Goal: Navigation & Orientation: Find specific page/section

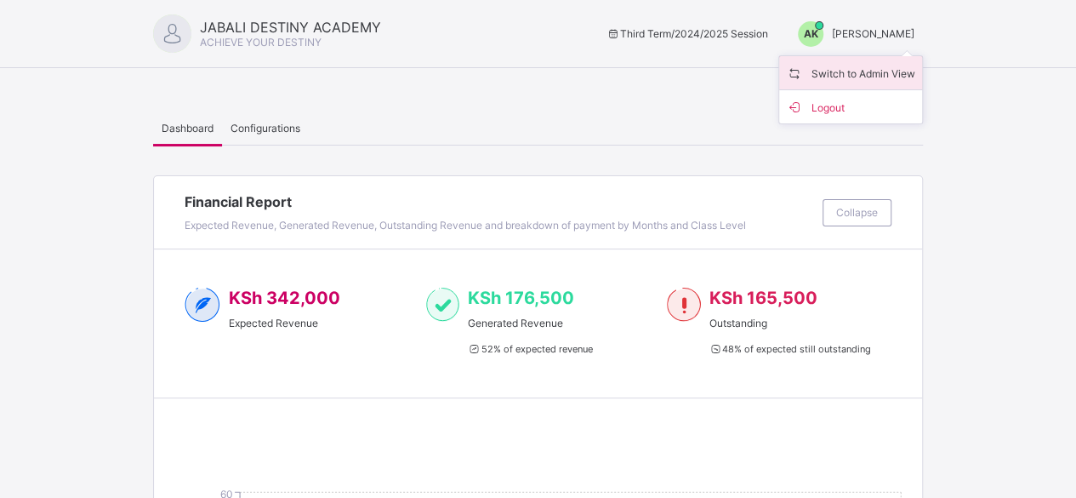
click at [849, 72] on span "Switch to Admin View" at bounding box center [850, 73] width 129 height 20
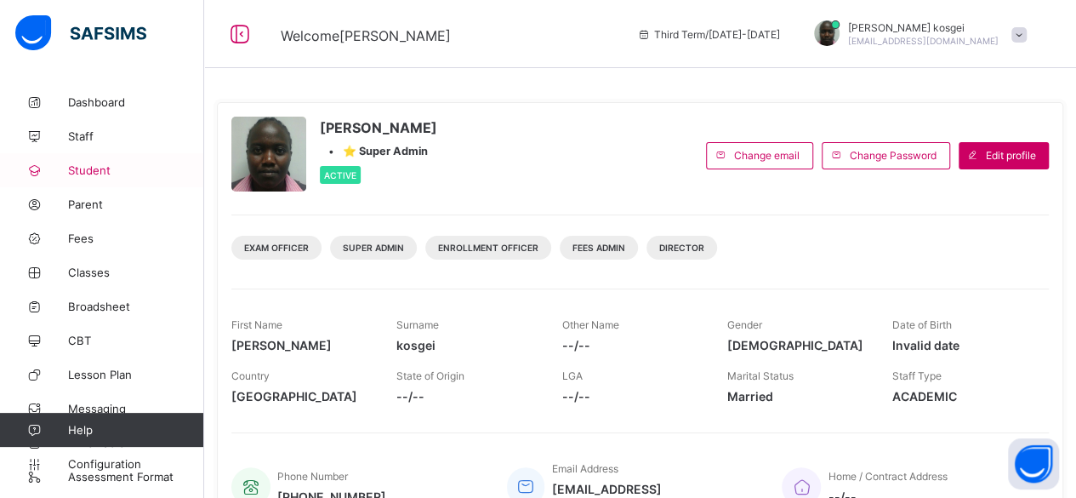
click at [87, 174] on span "Student" at bounding box center [136, 170] width 136 height 14
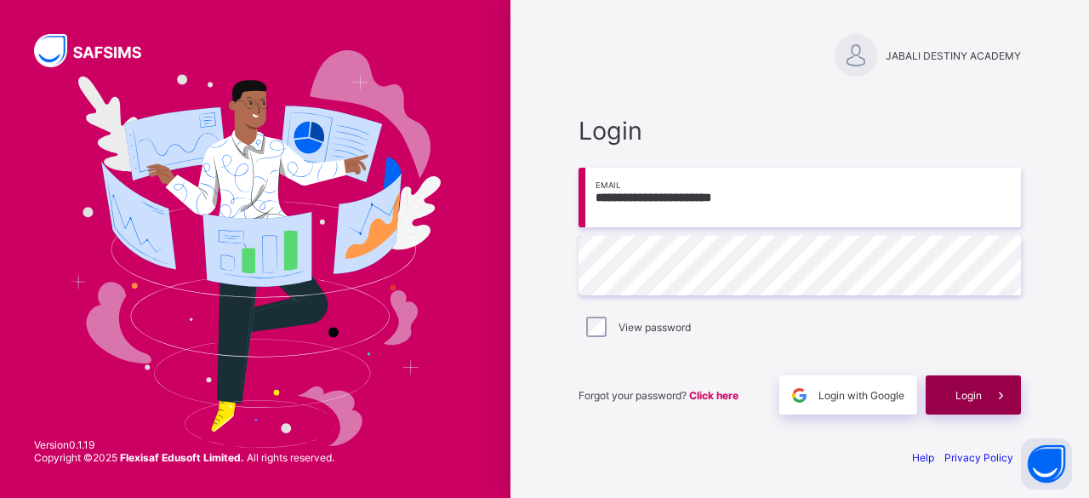
click at [970, 397] on span "Login" at bounding box center [968, 395] width 26 height 13
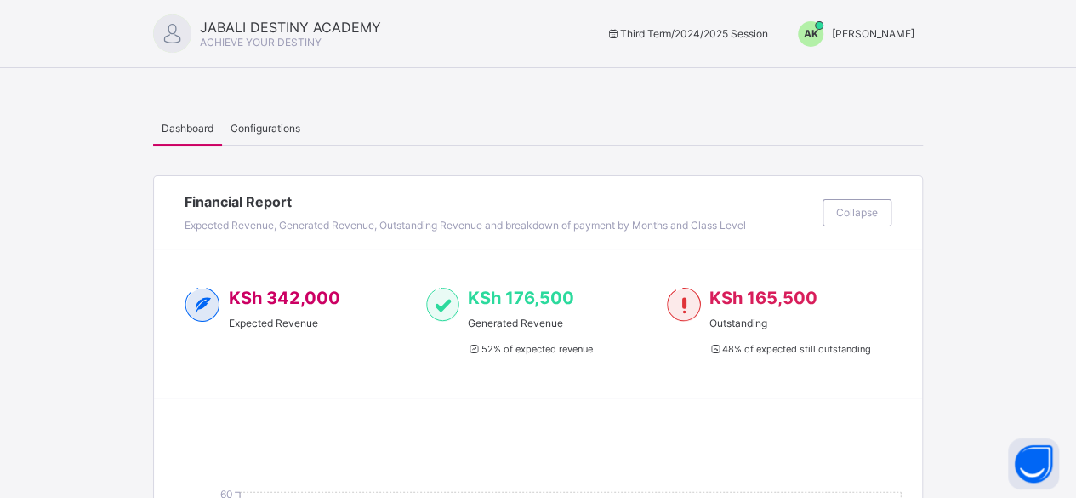
click at [832, 28] on div "AK" at bounding box center [810, 34] width 43 height 26
click at [831, 65] on span "Switch to Admin View" at bounding box center [850, 73] width 129 height 20
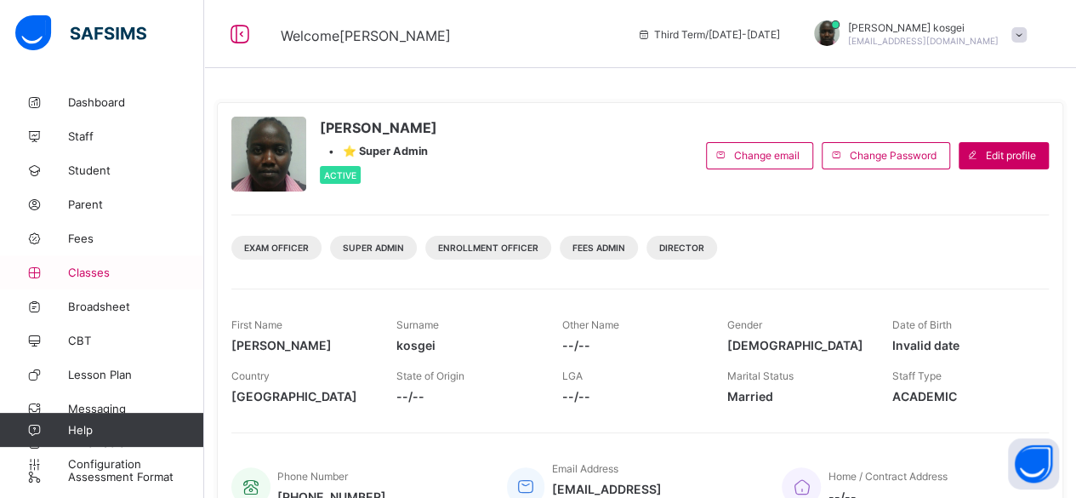
click at [92, 275] on span "Classes" at bounding box center [136, 272] width 136 height 14
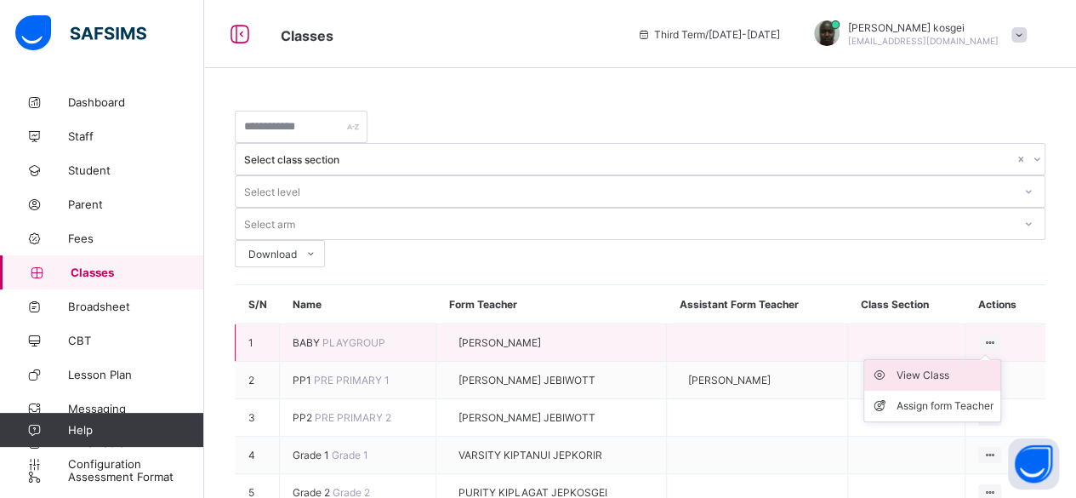
click at [953, 367] on div "View Class" at bounding box center [944, 375] width 97 height 17
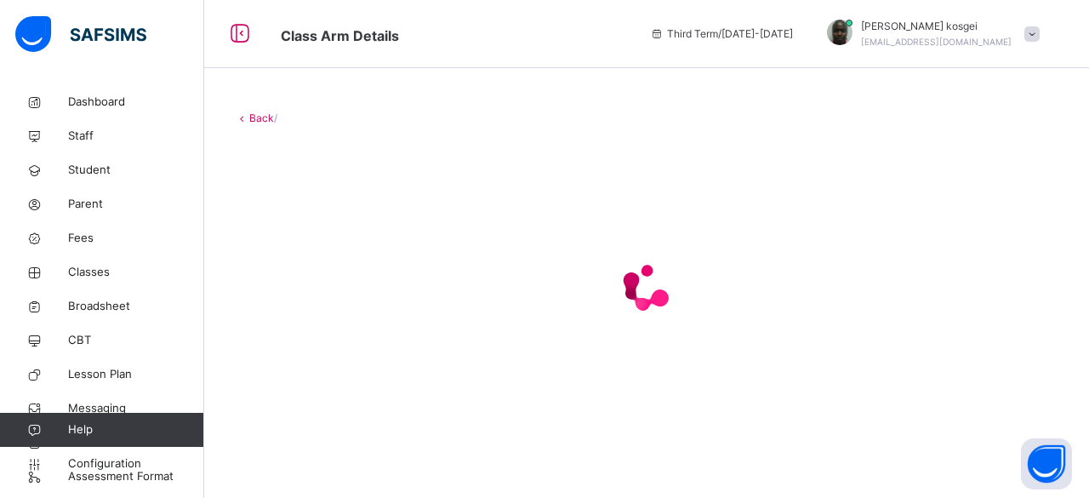
click at [1075, 198] on html "Class Arm Details Third Term / [DATE]-[DATE] [PERSON_NAME] [EMAIL_ADDRESS][DOMA…" at bounding box center [544, 249] width 1089 height 498
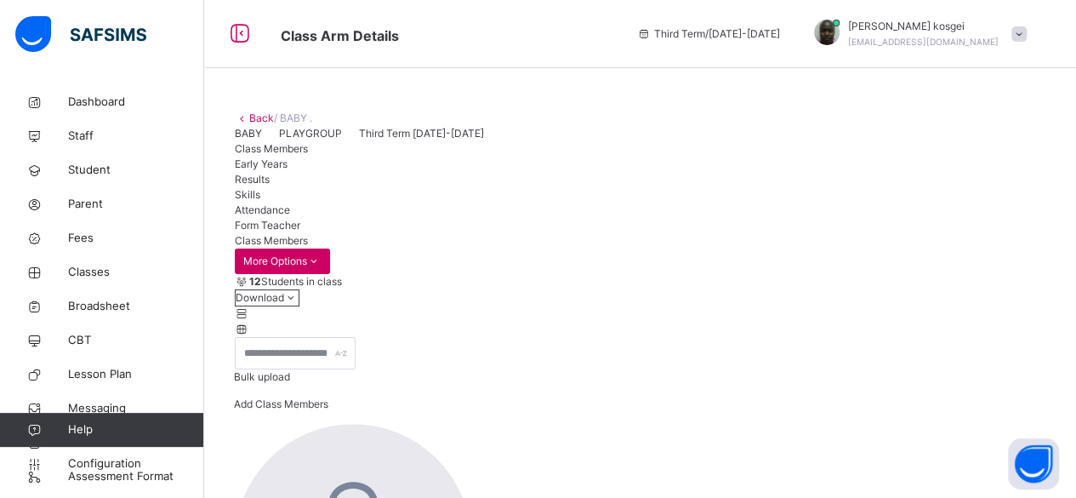
click at [262, 120] on link "Back" at bounding box center [261, 117] width 25 height 13
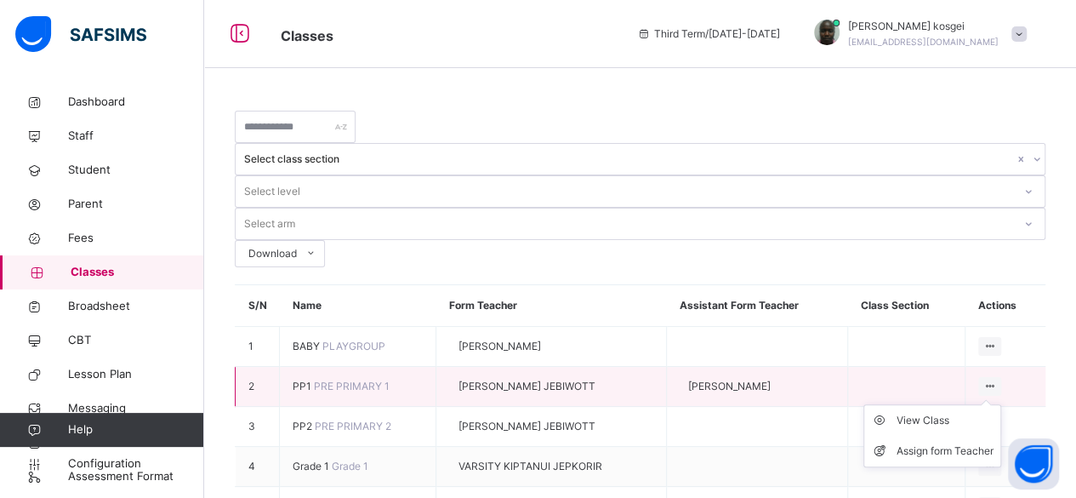
click at [997, 379] on icon at bounding box center [989, 385] width 14 height 13
click at [953, 404] on ul "View Class Assign form Teacher" at bounding box center [932, 435] width 138 height 63
click at [936, 412] on div "View Class" at bounding box center [944, 420] width 97 height 17
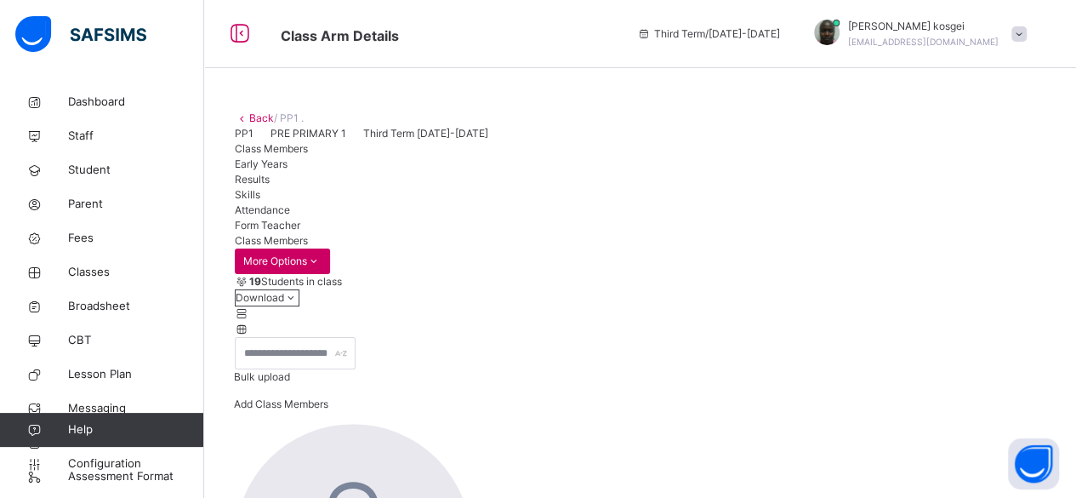
click at [262, 119] on link "Back" at bounding box center [261, 117] width 25 height 13
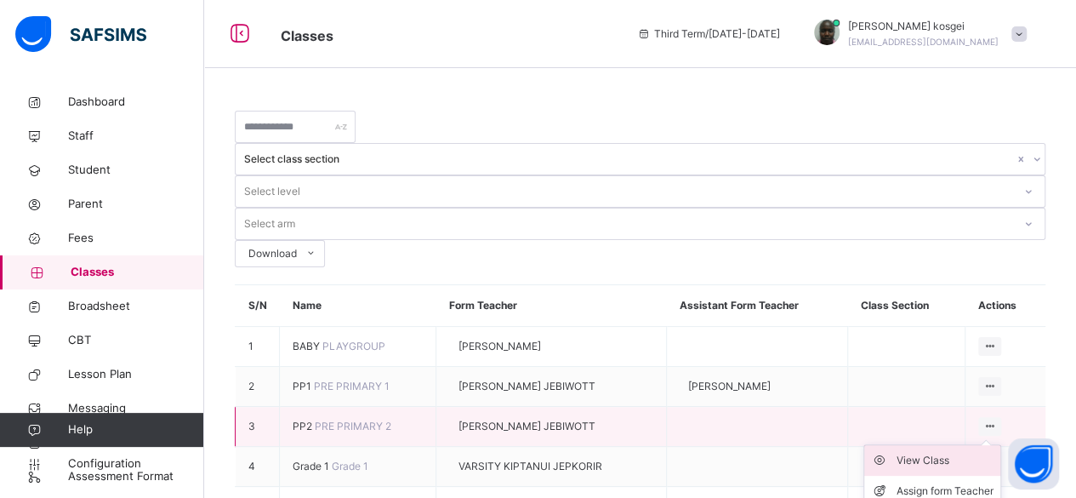
click at [952, 452] on div "View Class" at bounding box center [944, 460] width 97 height 17
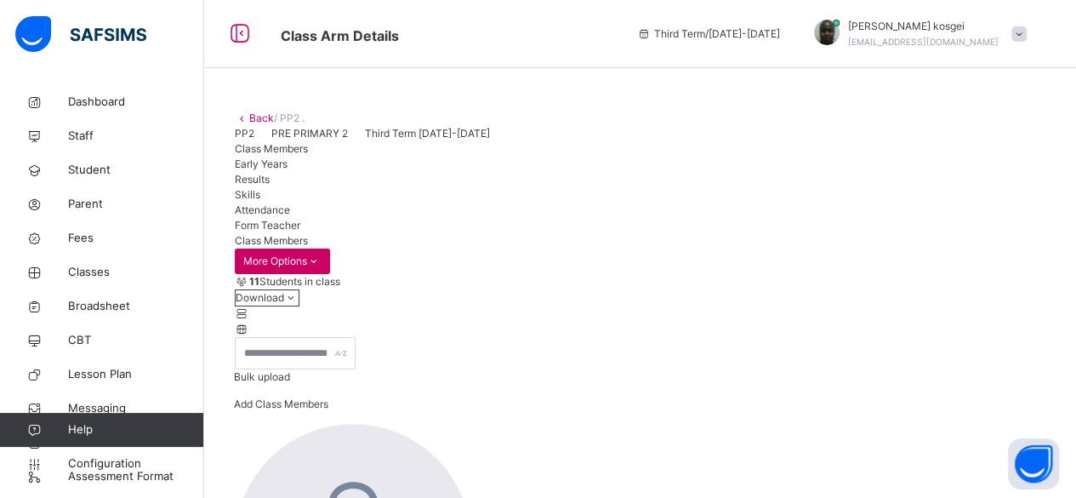
click at [257, 122] on link "Back" at bounding box center [261, 117] width 25 height 13
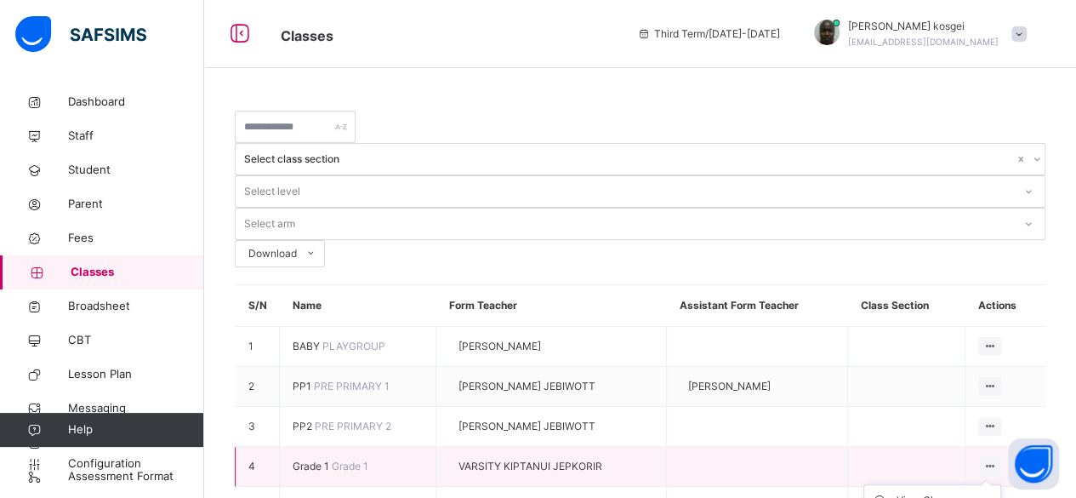
click at [997, 459] on icon at bounding box center [989, 465] width 14 height 13
click at [957, 492] on div "View Class" at bounding box center [944, 500] width 97 height 17
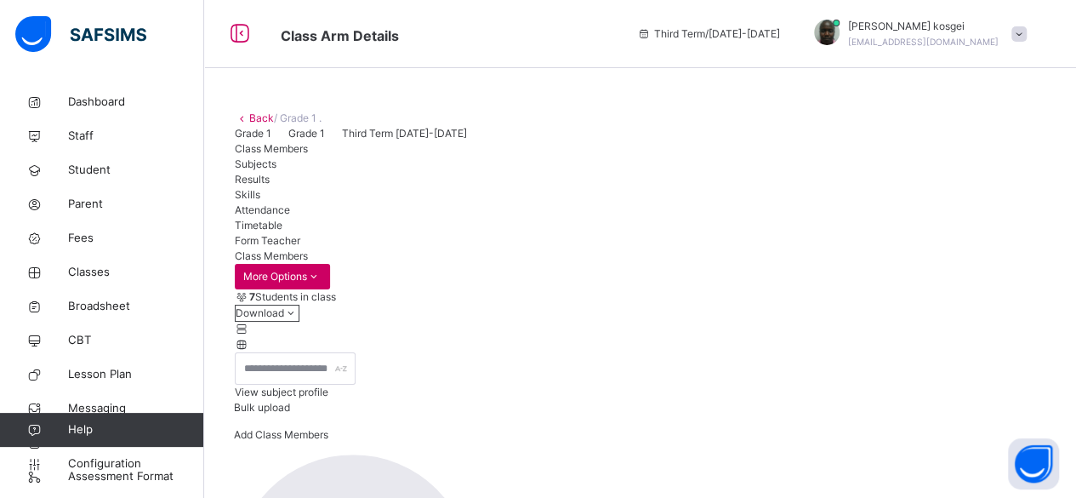
click at [259, 120] on link "Back" at bounding box center [261, 117] width 25 height 13
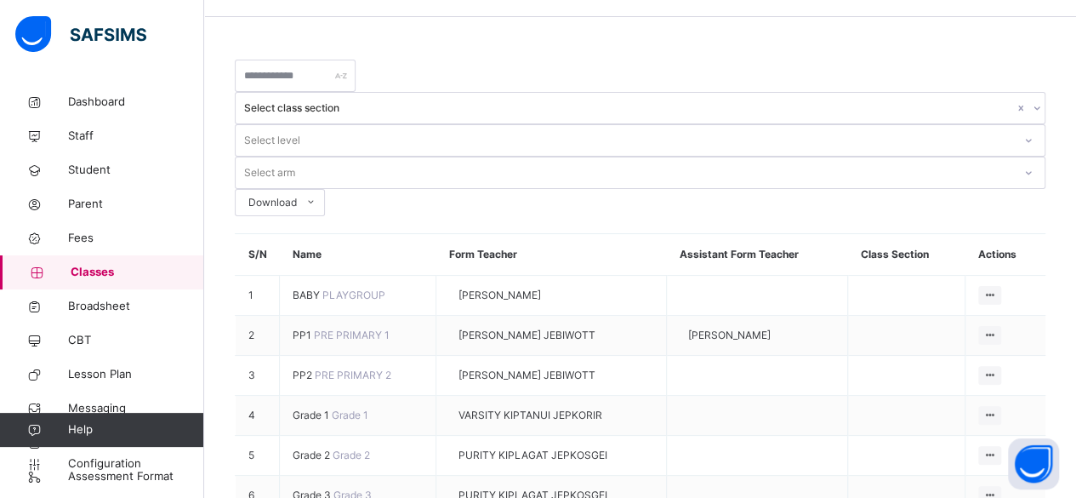
scroll to position [56, 0]
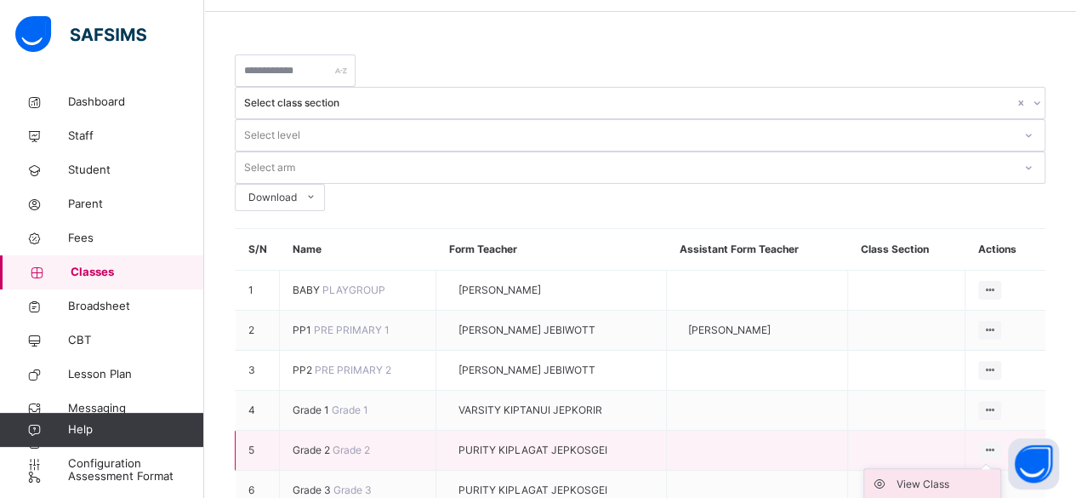
click at [944, 475] on div "View Class" at bounding box center [944, 483] width 97 height 17
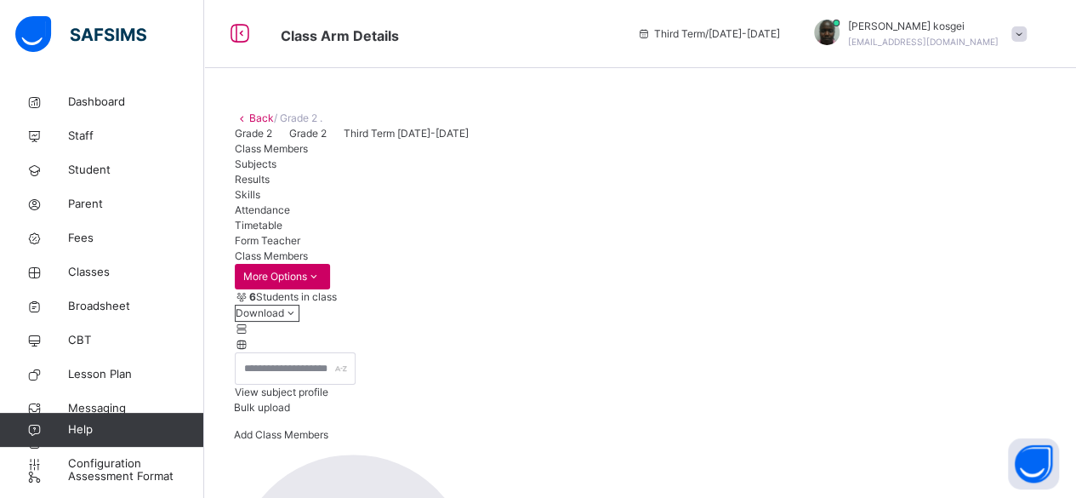
click at [264, 117] on link "Back" at bounding box center [261, 117] width 25 height 13
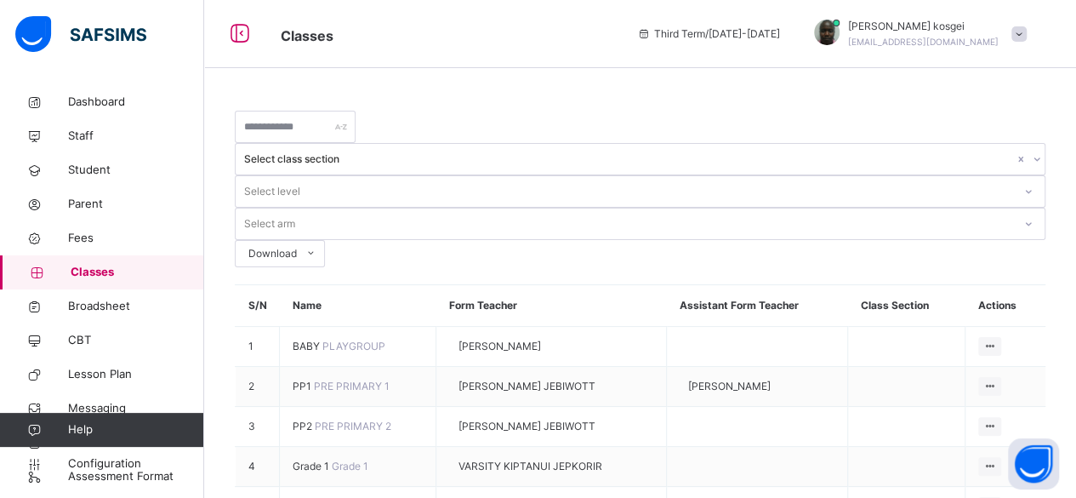
scroll to position [56, 0]
